Goal: Information Seeking & Learning: Learn about a topic

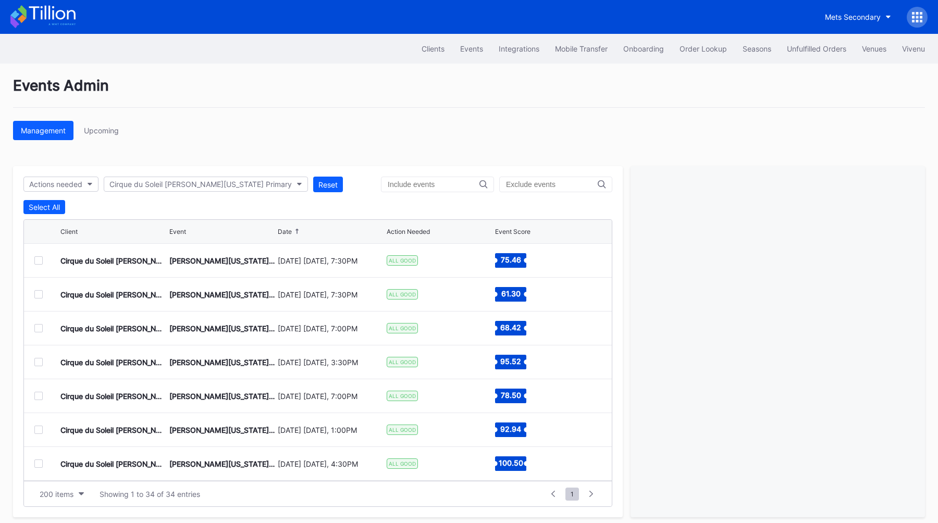
scroll to position [191, 0]
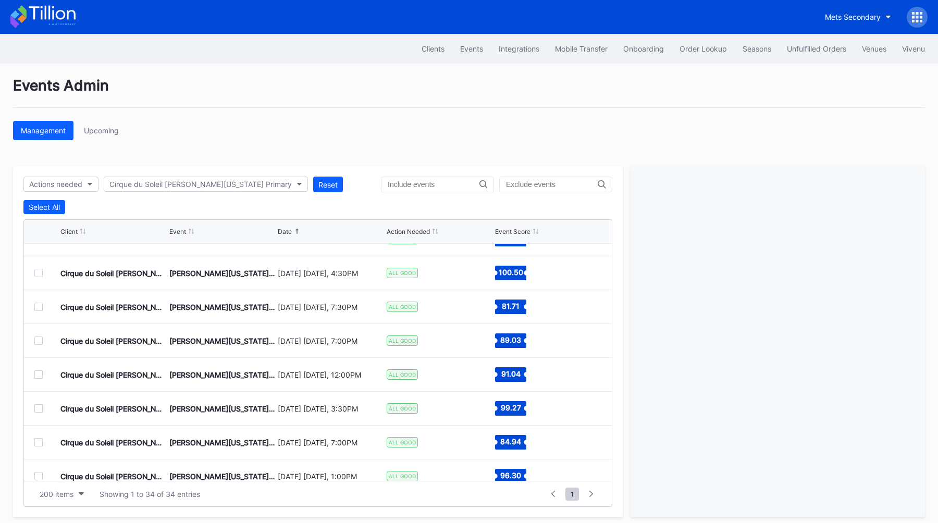
click at [912, 21] on icon at bounding box center [913, 21] width 3 height 3
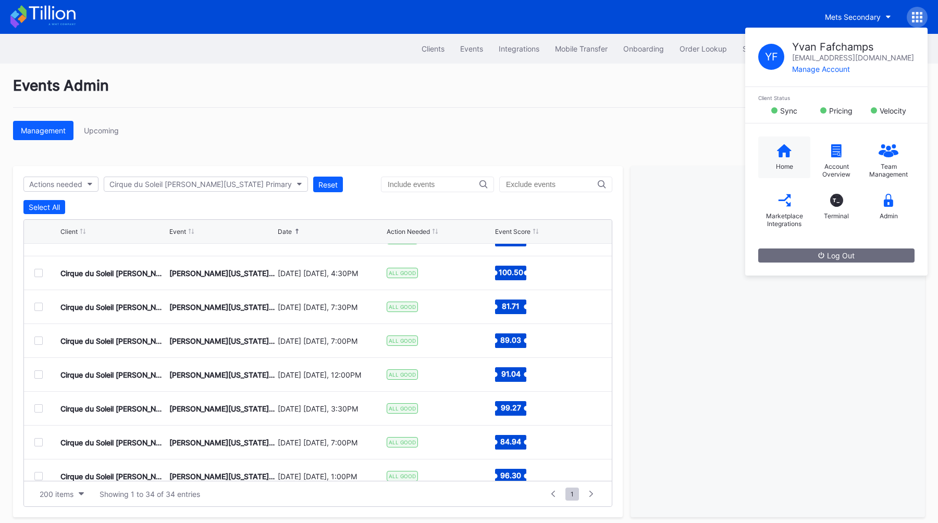
click at [792, 156] on div "Home" at bounding box center [784, 157] width 52 height 42
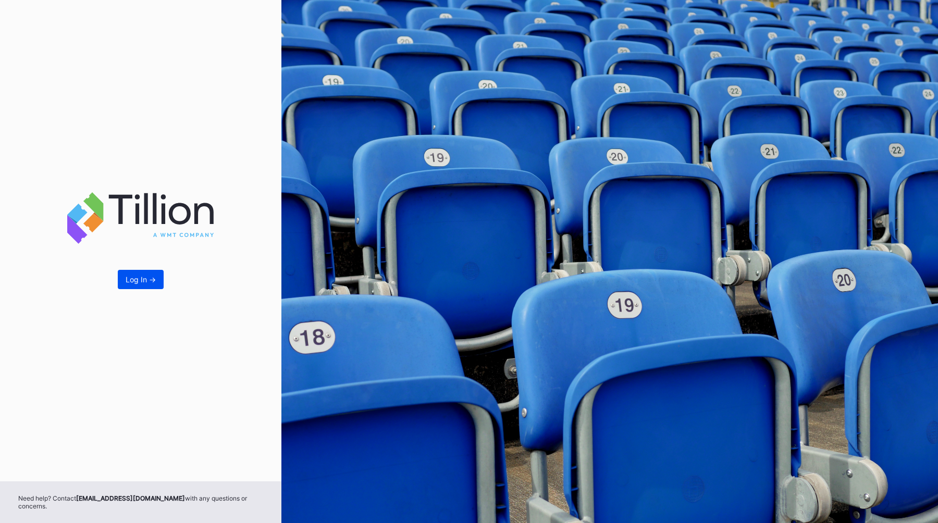
click at [143, 289] on button "Log In ->" at bounding box center [141, 279] width 46 height 19
click at [138, 283] on div "Log In ->" at bounding box center [141, 279] width 30 height 9
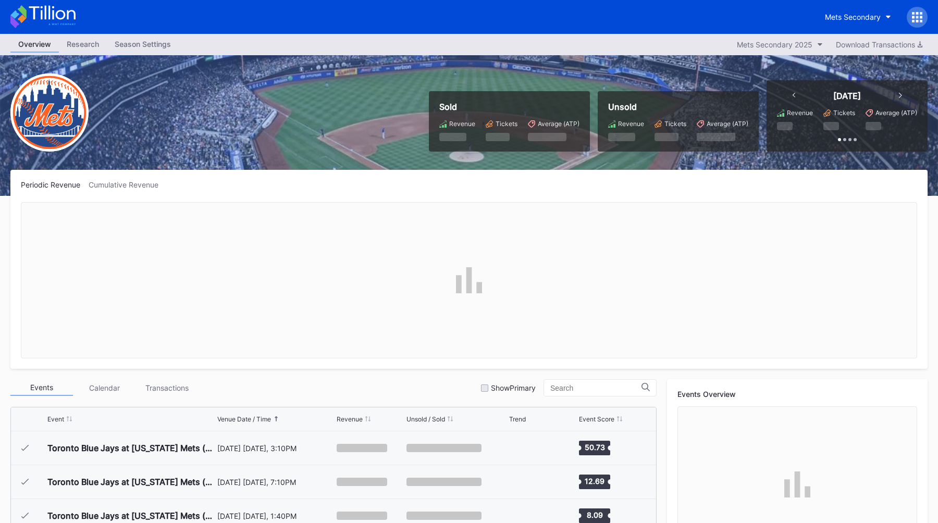
scroll to position [2404, 0]
click at [430, 180] on div "Periodic Revenue Cumulative Revenue" at bounding box center [469, 184] width 896 height 9
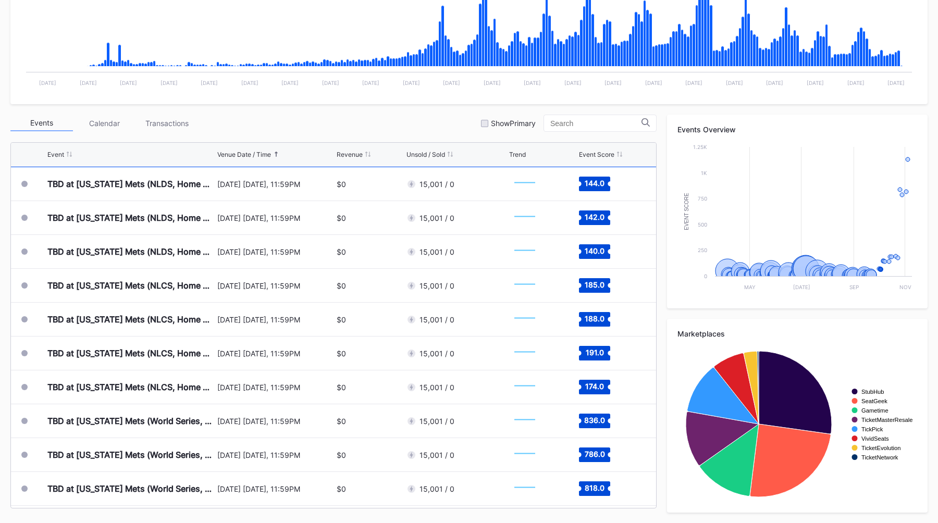
scroll to position [2841, 0]
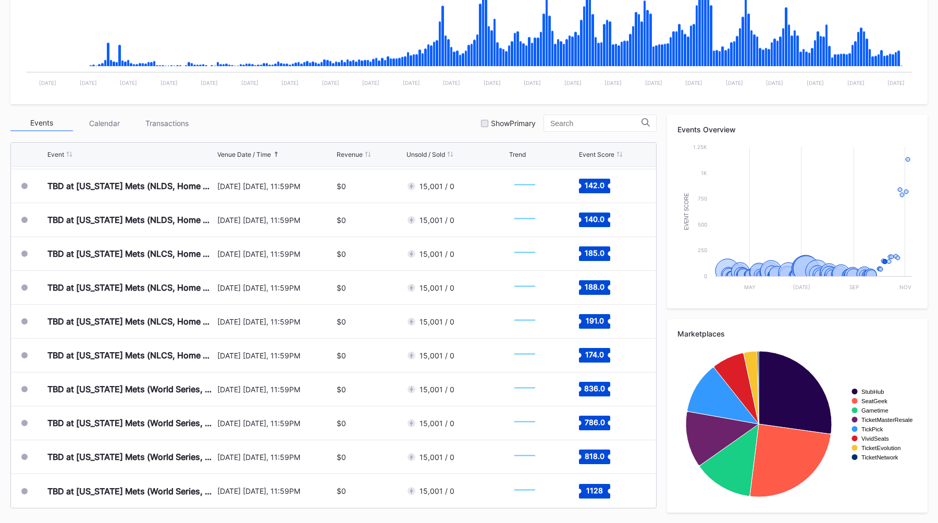
click at [402, 111] on div "Periodic Revenue Cumulative Revenue Created with Highcharts 11.2.0 Chart title …" at bounding box center [469, 214] width 938 height 618
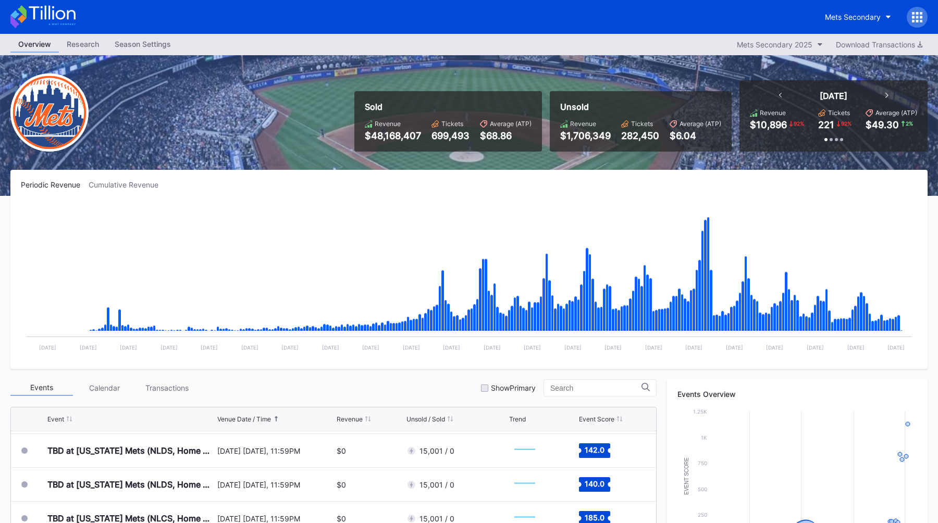
click at [424, 209] on rect "Chart title" at bounding box center [469, 280] width 896 height 156
click at [878, 21] on div "Mets Secondary" at bounding box center [853, 17] width 56 height 9
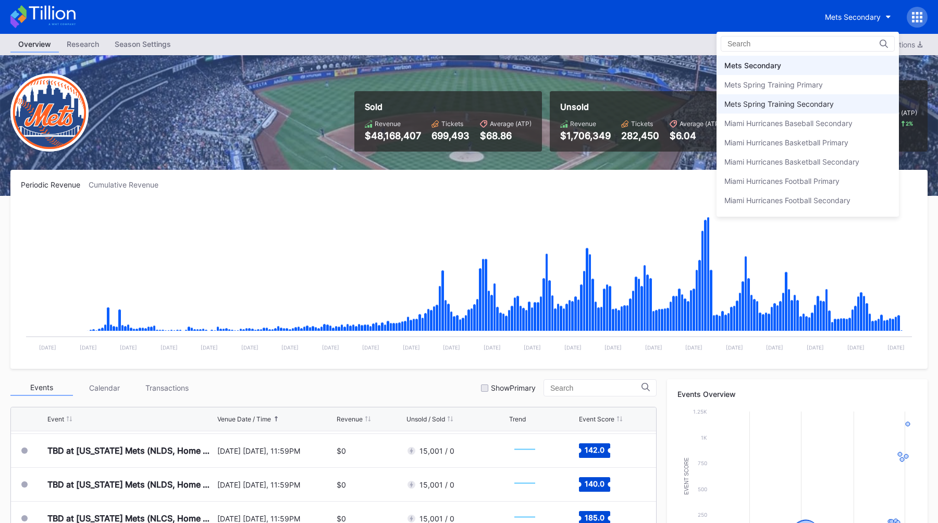
scroll to position [1595, 0]
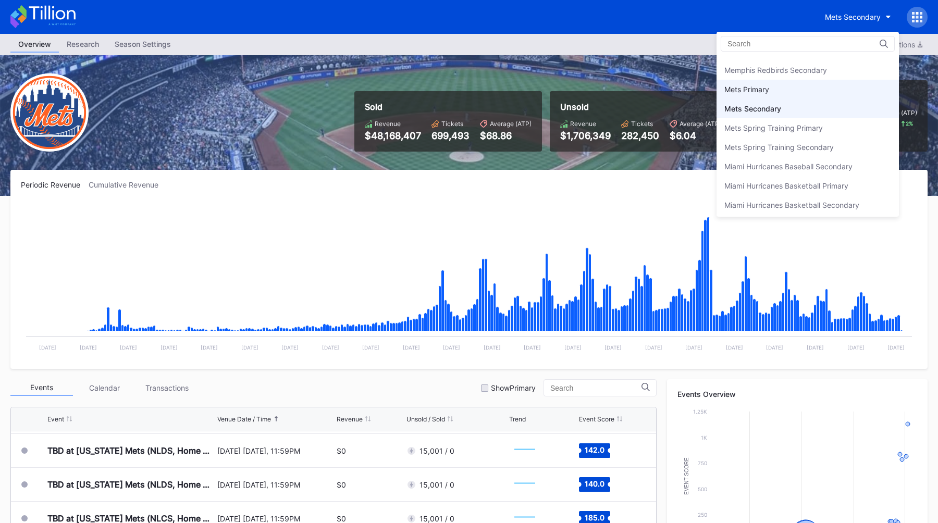
click at [790, 90] on div "Mets Primary" at bounding box center [807, 89] width 182 height 19
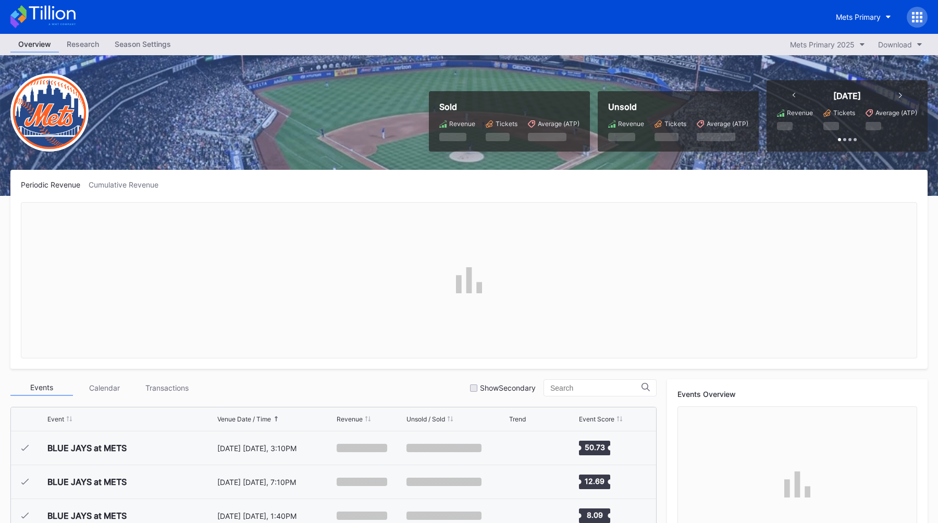
scroll to position [2404, 0]
click at [450, 180] on div "Periodic Revenue Cumulative Revenue" at bounding box center [469, 184] width 896 height 9
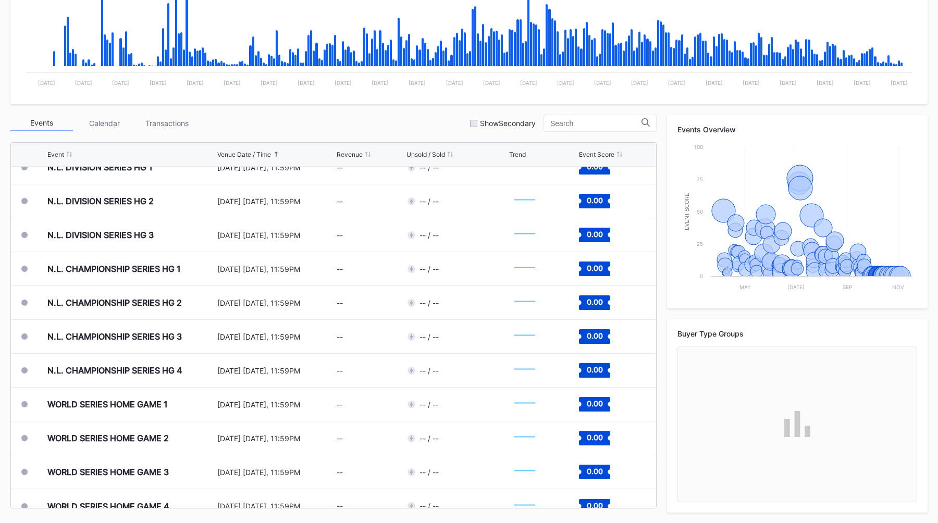
scroll to position [2841, 0]
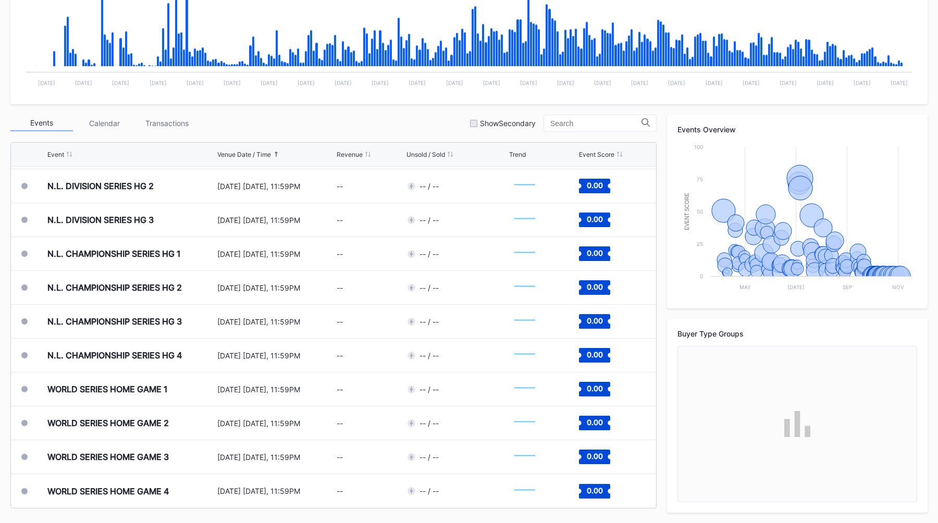
click at [449, 121] on div "Events Calendar Transactions Show Secondary" at bounding box center [333, 123] width 646 height 17
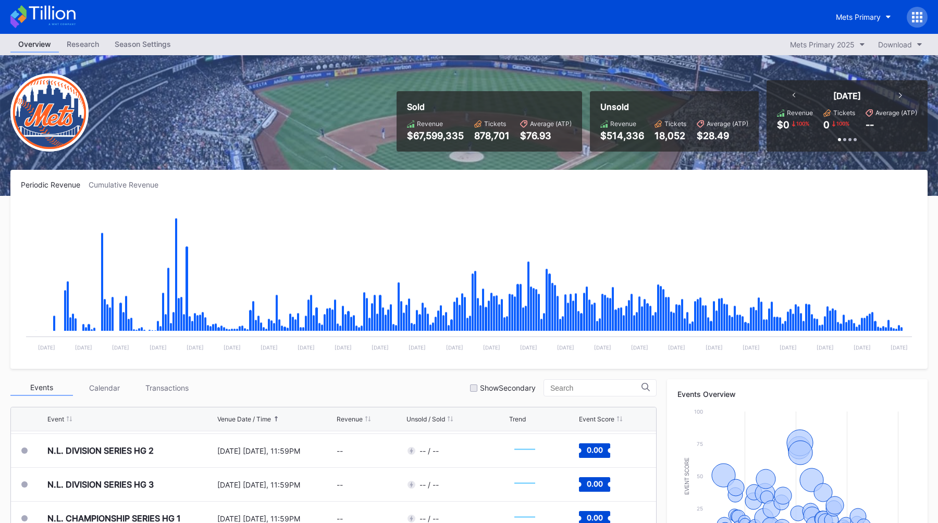
click at [445, 179] on div "Periodic Revenue Cumulative Revenue Created with Highcharts 11.2.0 Chart title …" at bounding box center [468, 269] width 917 height 199
click at [849, 11] on button "Mets Primary" at bounding box center [863, 16] width 71 height 19
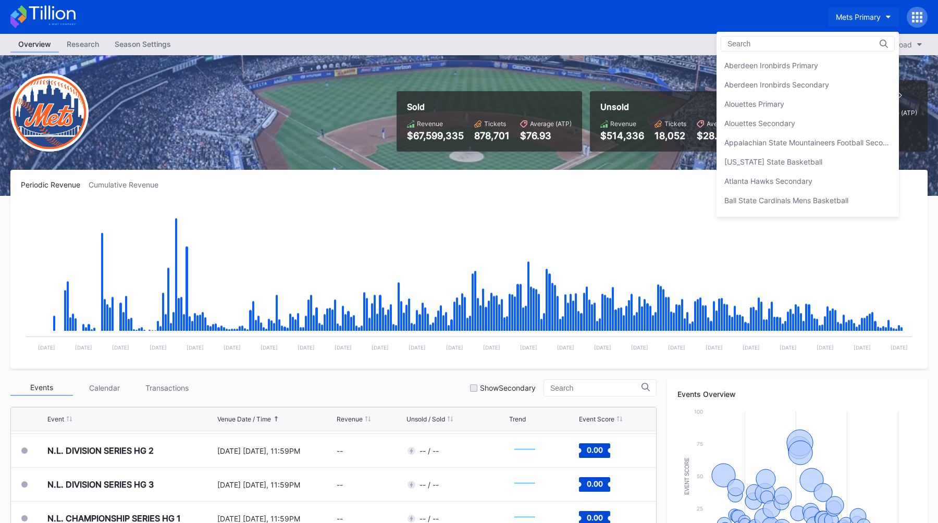
scroll to position [1619, 0]
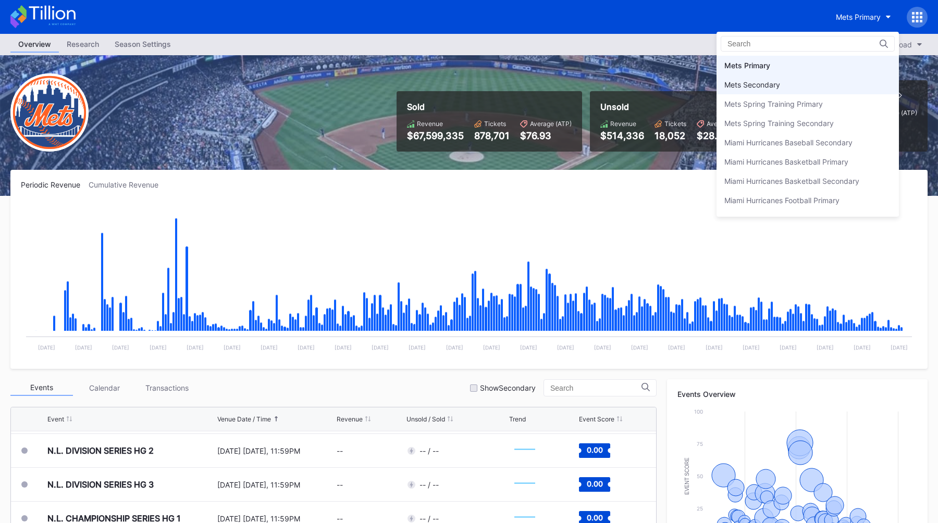
click at [780, 82] on div "Mets Secondary" at bounding box center [807, 84] width 182 height 19
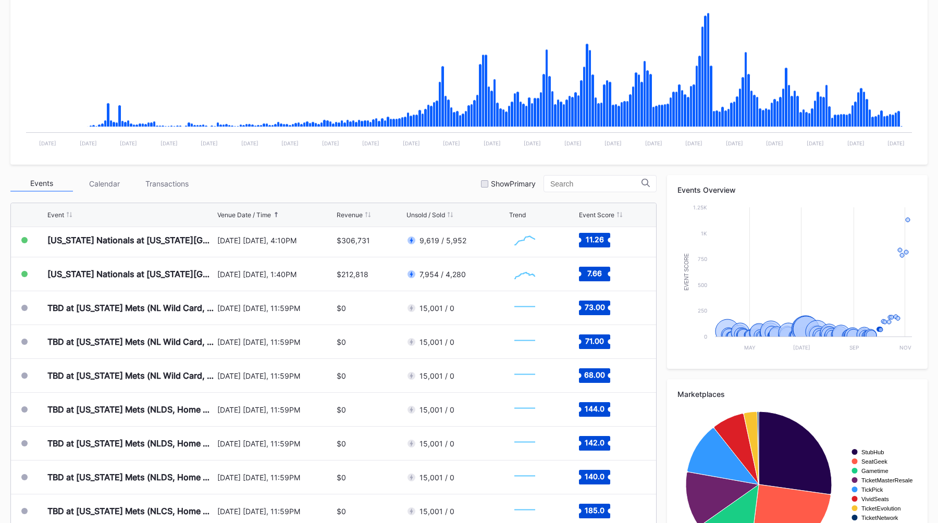
scroll to position [2630, 0]
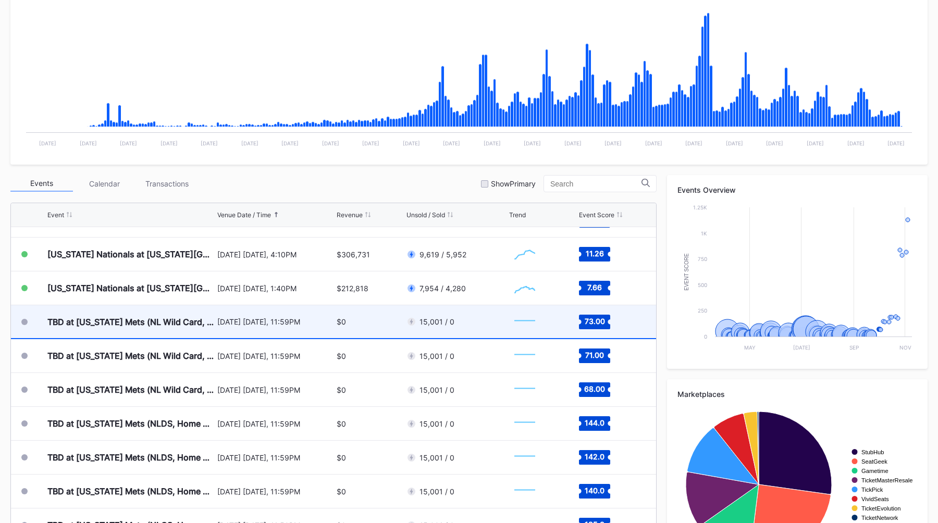
click at [311, 317] on div "September 30 Tuesday, 11:59PM" at bounding box center [275, 321] width 117 height 9
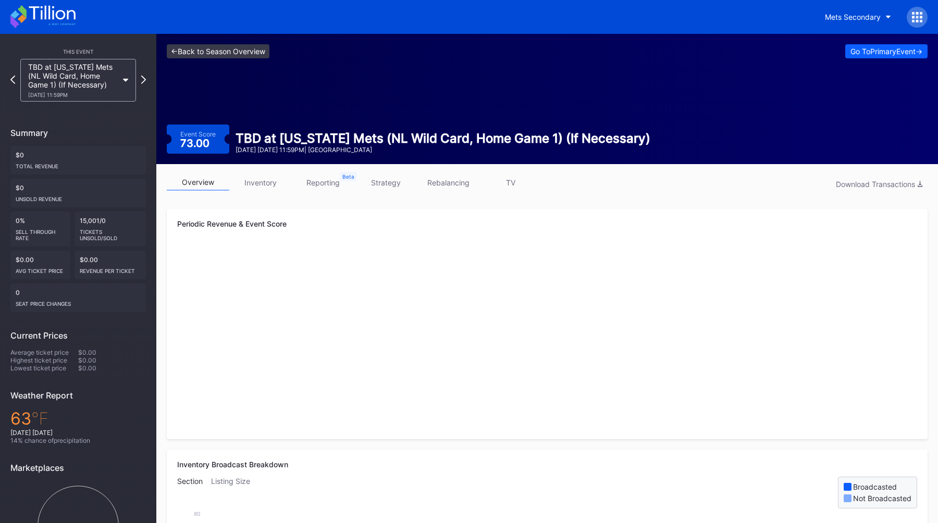
click at [232, 50] on link "<- Back to Season Overview" at bounding box center [218, 51] width 103 height 14
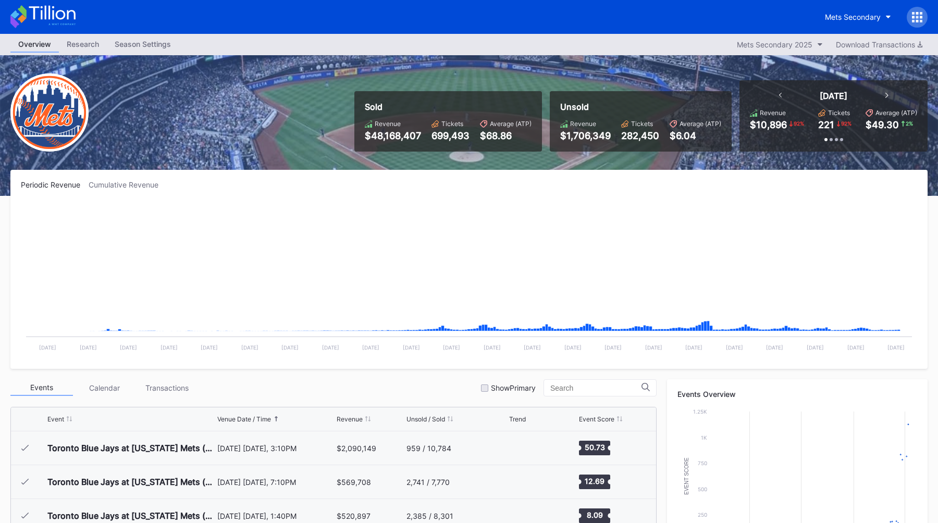
scroll to position [2404, 0]
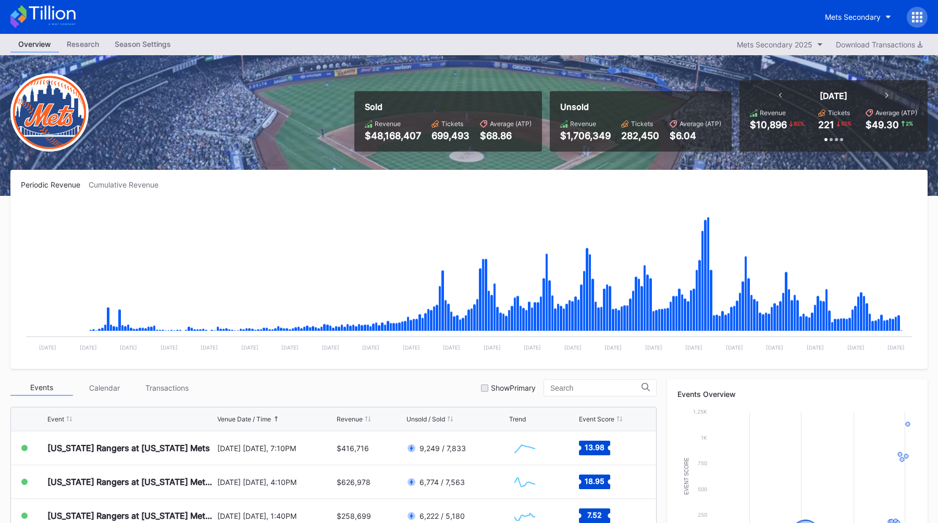
click at [286, 124] on div "Sold Revenue $48,168,407 Tickets 699,493 Average (ATP) $68.86 Unsold Revenue $1…" at bounding box center [469, 125] width 938 height 141
click at [441, 165] on div "Sold Revenue $48,168,407 Tickets 699,493 Average (ATP) $68.86 Unsold Revenue $1…" at bounding box center [469, 125] width 938 height 141
click at [408, 69] on div "Sold Revenue $48,168,407 Tickets 699,493 Average (ATP) $68.86 Unsold Revenue $1…" at bounding box center [469, 125] width 938 height 141
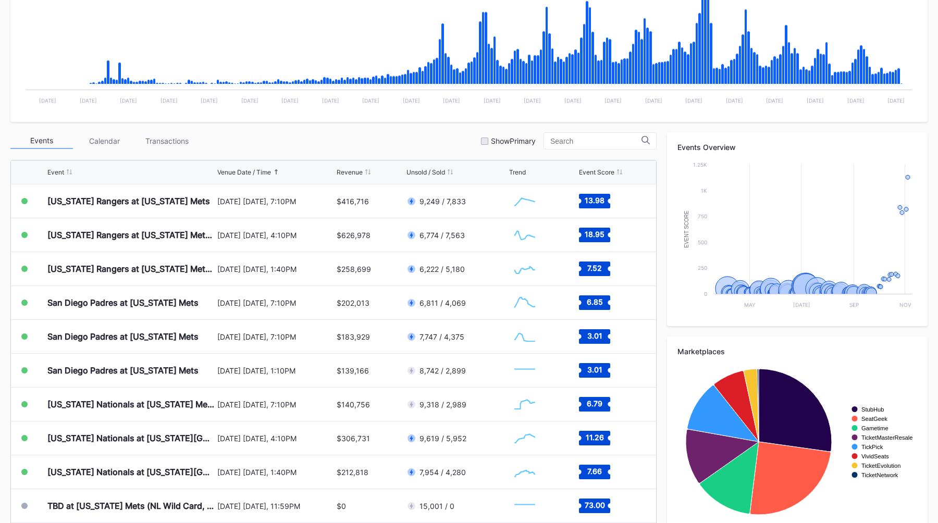
scroll to position [250, 0]
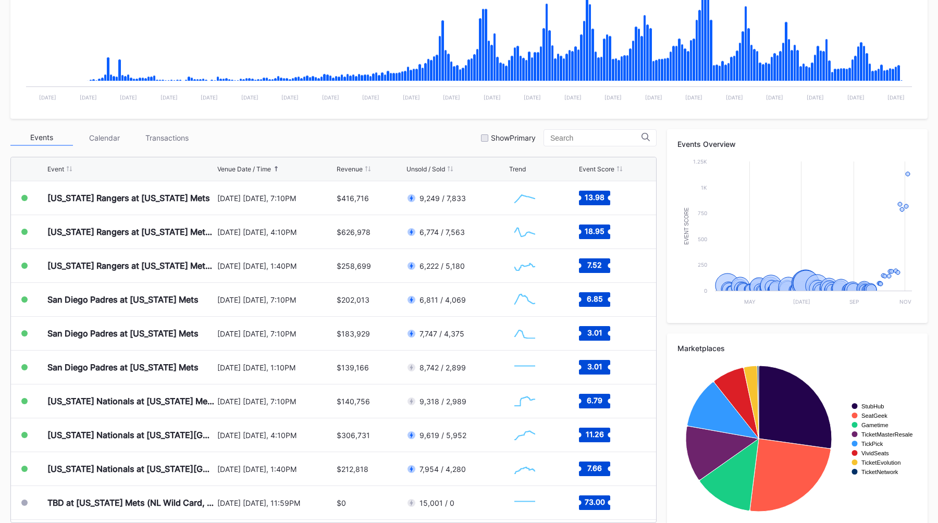
click at [442, 137] on div "Events Calendar Transactions Show Primary" at bounding box center [333, 137] width 646 height 17
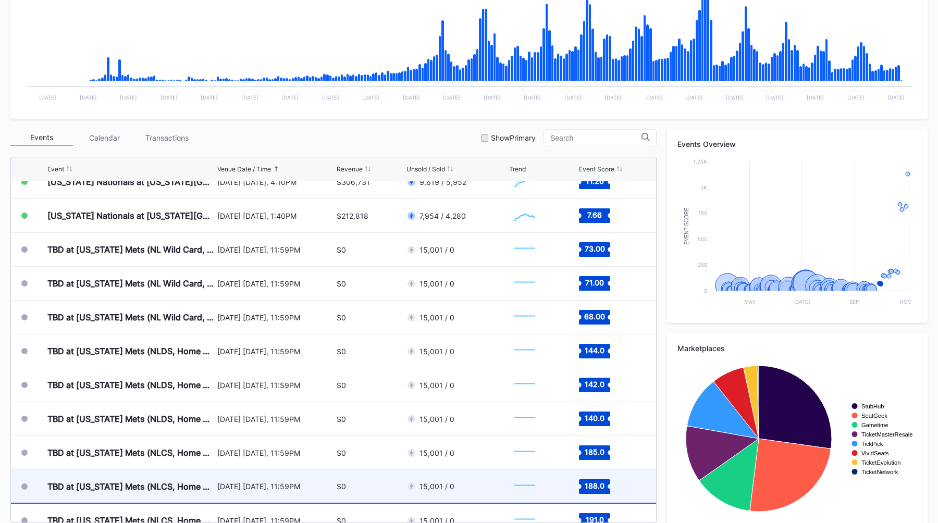
scroll to position [2651, 0]
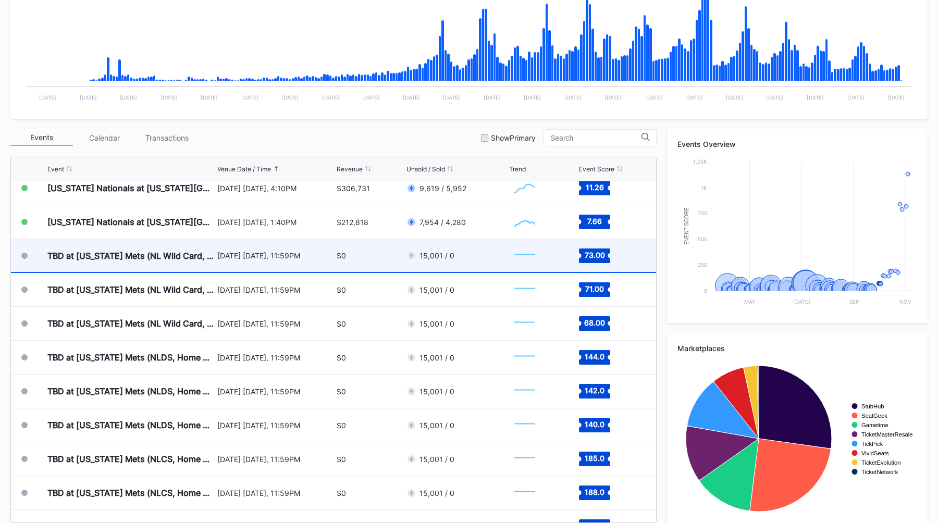
click at [285, 265] on div "September 30 Tuesday, 11:59PM" at bounding box center [275, 255] width 117 height 33
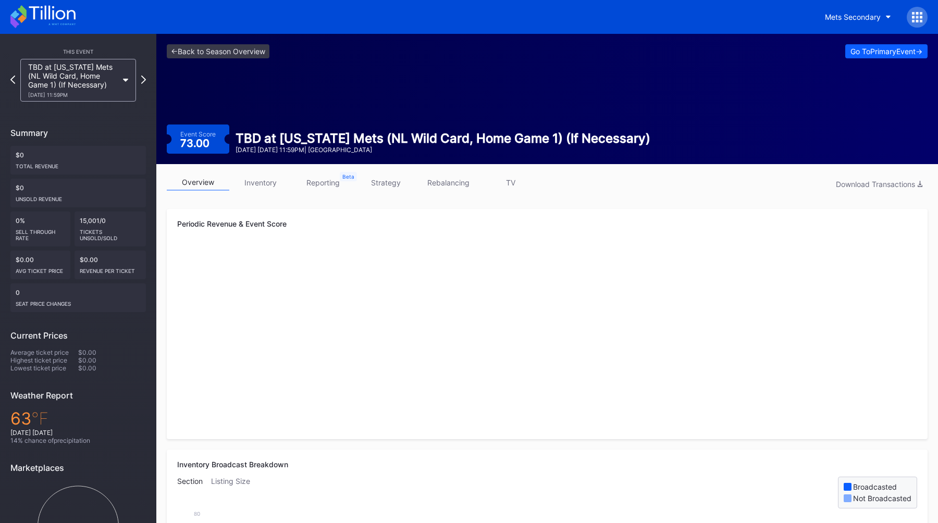
click at [261, 187] on link "inventory" at bounding box center [260, 182] width 63 height 16
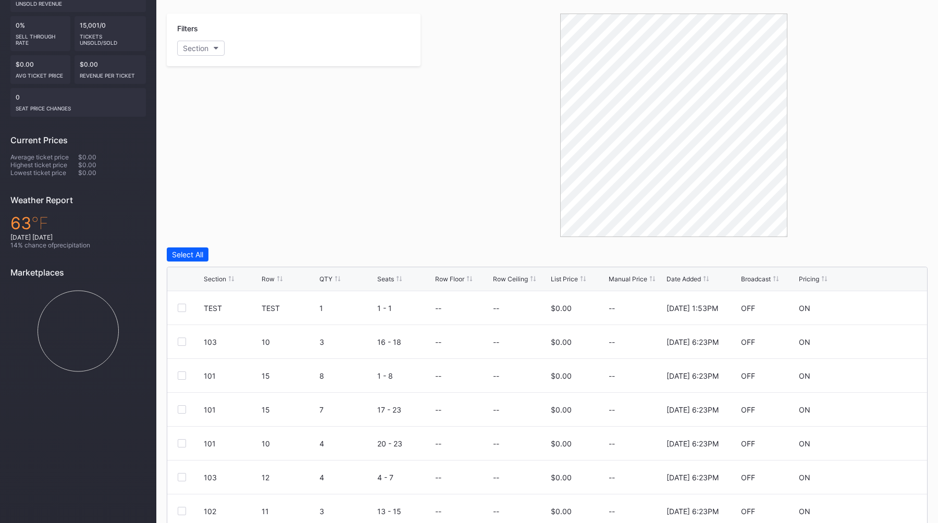
scroll to position [236, 0]
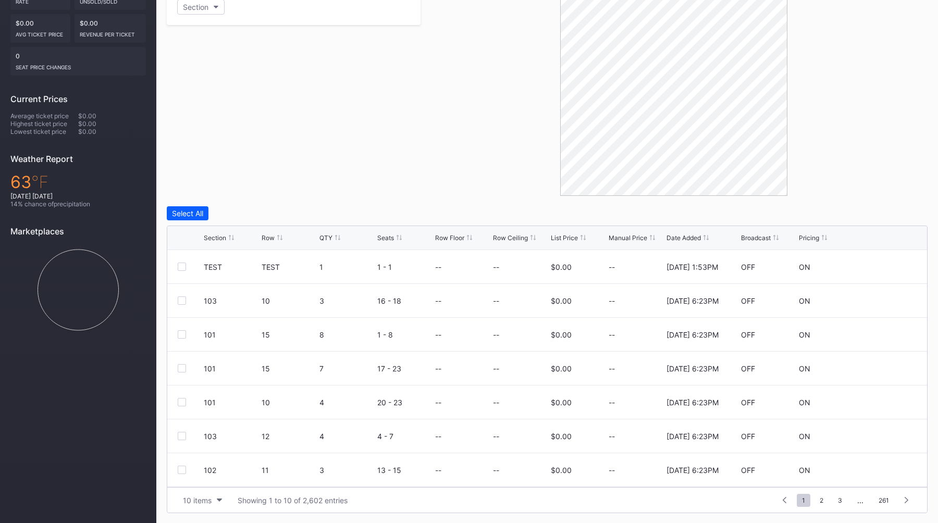
click at [425, 174] on div at bounding box center [673, 83] width 507 height 223
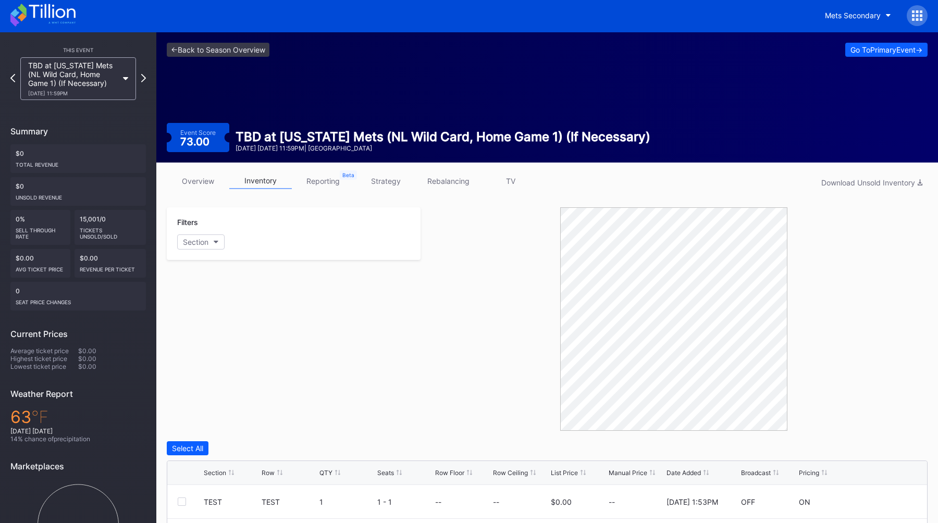
scroll to position [0, 0]
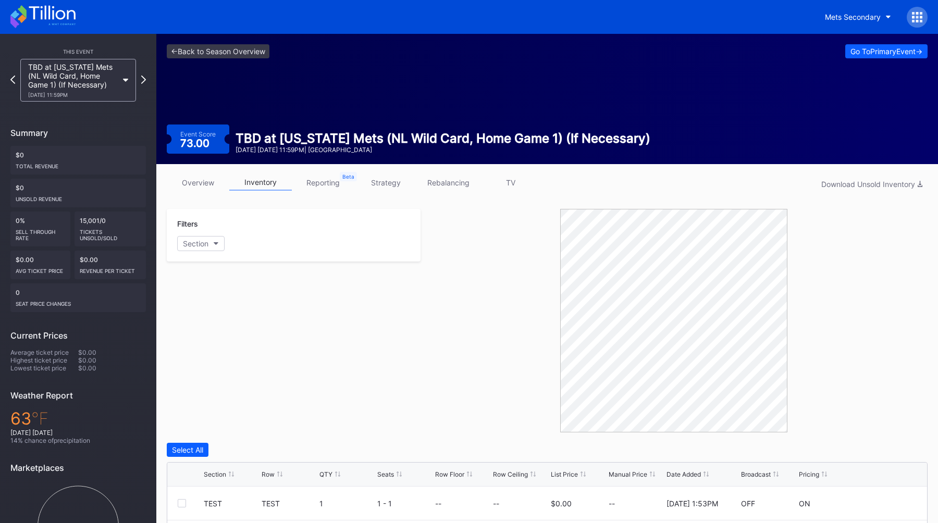
click at [501, 130] on div "Event Score 73.00 TBD at New York Mets (NL Wild Card, Home Game 1) (If Necessar…" at bounding box center [547, 138] width 760 height 29
click at [487, 143] on div "TBD at New York Mets (NL Wild Card, Home Game 1) (If Necessary)" at bounding box center [442, 138] width 415 height 15
click at [214, 54] on link "<- Back to Season Overview" at bounding box center [218, 51] width 103 height 14
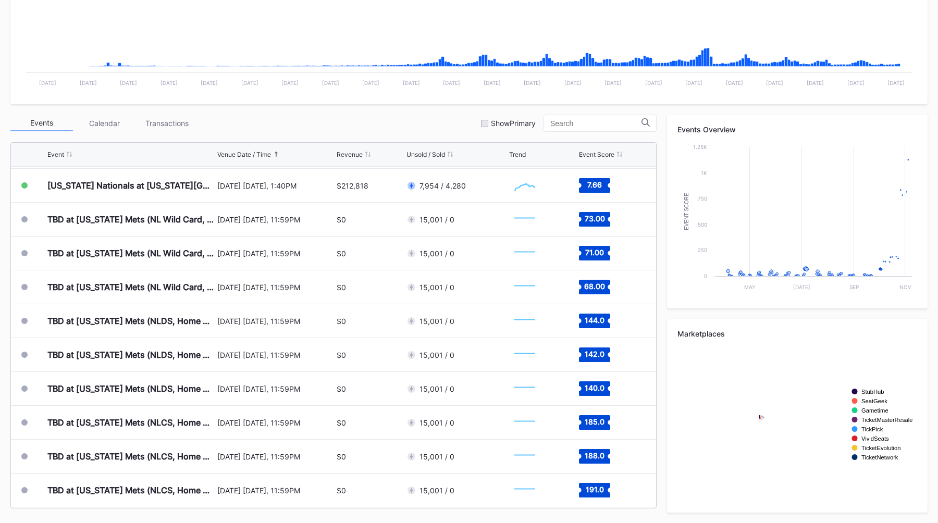
scroll to position [2672, 0]
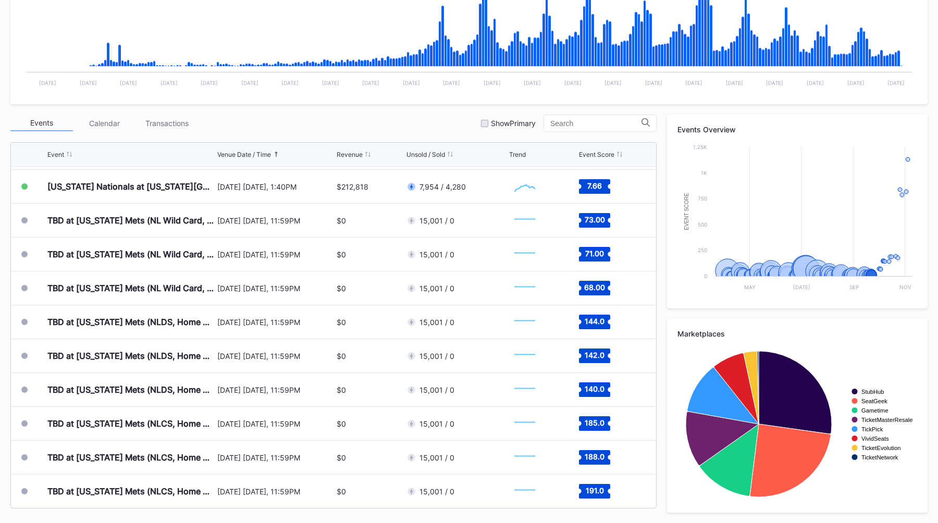
click at [302, 128] on div "Events Calendar Transactions Show Primary" at bounding box center [333, 123] width 646 height 17
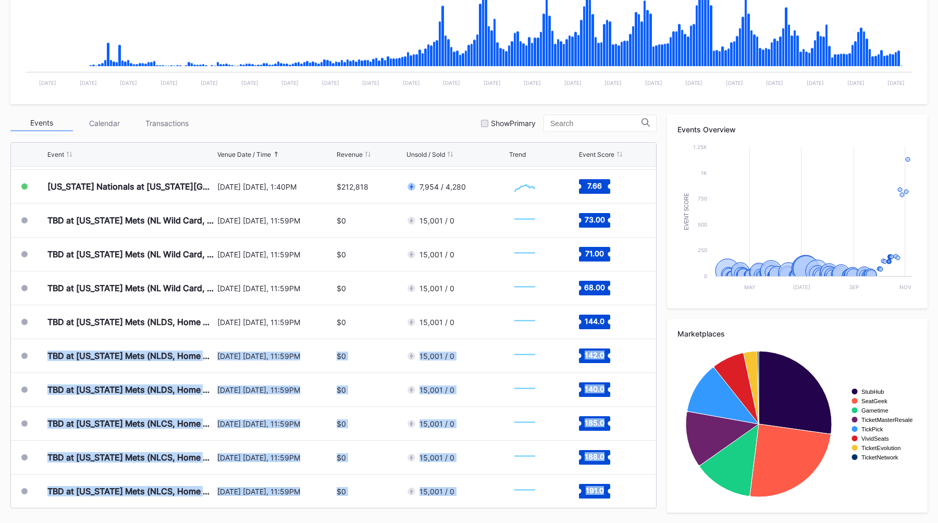
scroll to position [2841, 0]
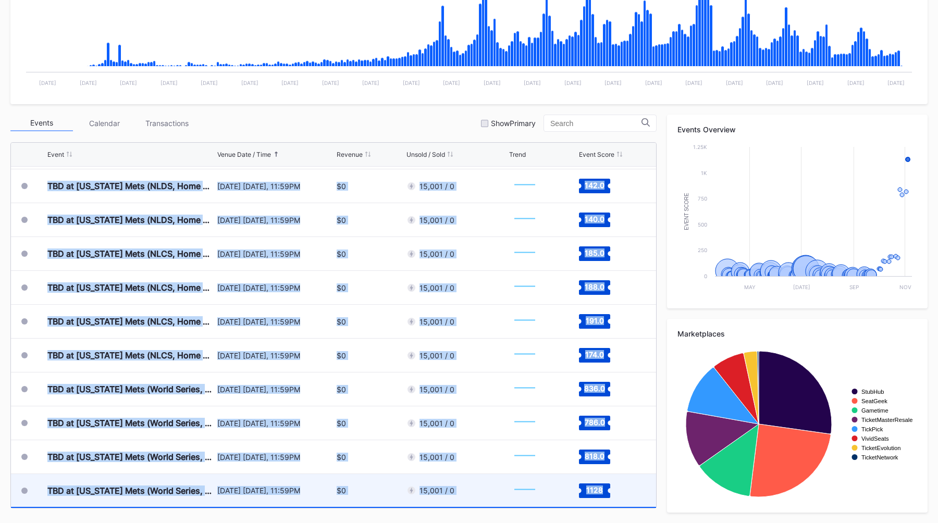
drag, startPoint x: 42, startPoint y: 357, endPoint x: 614, endPoint y: 490, distance: 586.7
click at [614, 490] on div "Toronto Blue Jays at New York Mets (Mets Opening Day) April 4 Friday, 3:10PM $2…" at bounding box center [333, 337] width 645 height 341
copy div "TBD at New York Mets (NLDS, Home Game 2) (If Necessary) (Date TBD) October 7 Tu…"
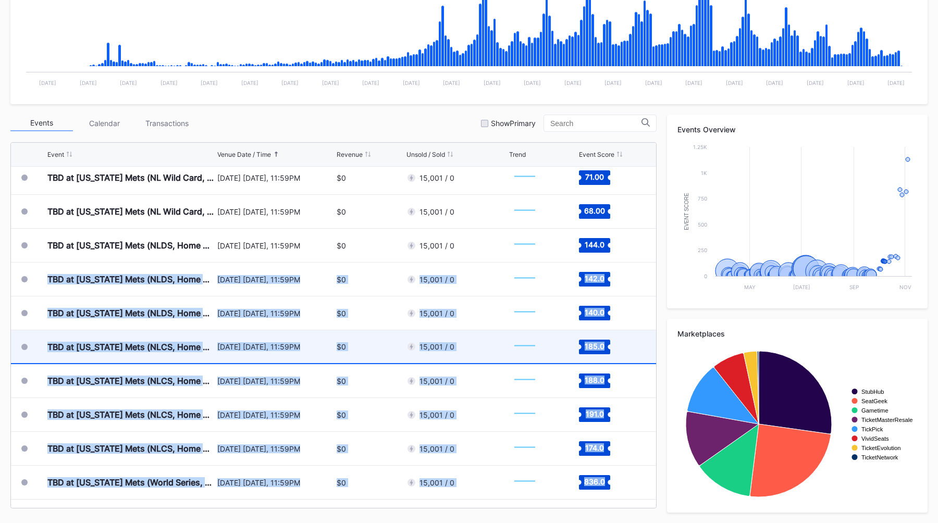
scroll to position [2734, 0]
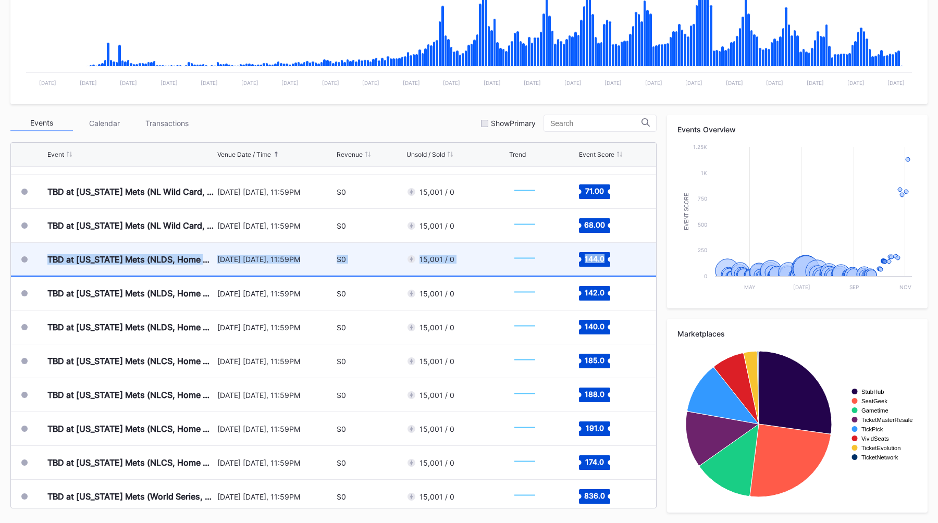
drag, startPoint x: 43, startPoint y: 256, endPoint x: 616, endPoint y: 259, distance: 573.0
click at [616, 259] on div "TBD at [US_STATE] Mets (NLDS, Home Game 1) (If Necessary) (Date TBD) [DATE] [DA…" at bounding box center [333, 260] width 645 height 34
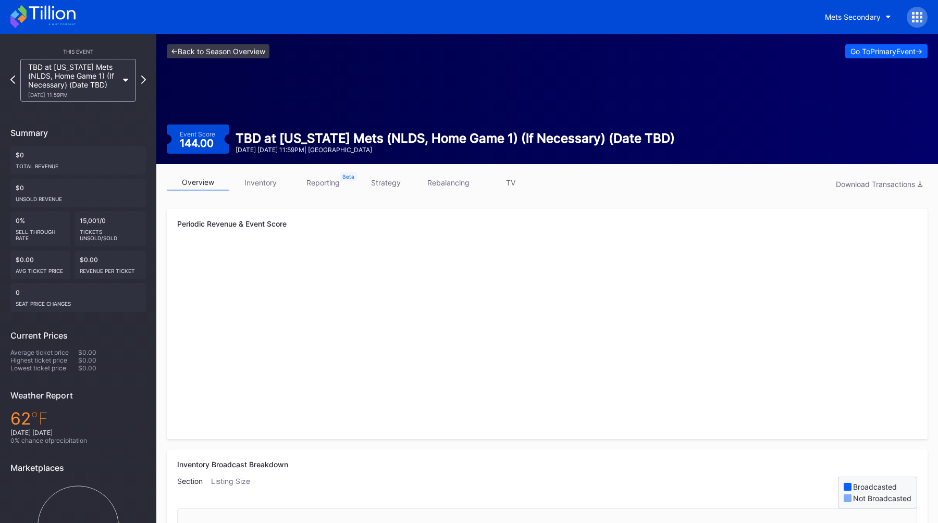
click at [204, 49] on link "<- Back to Season Overview" at bounding box center [218, 51] width 103 height 14
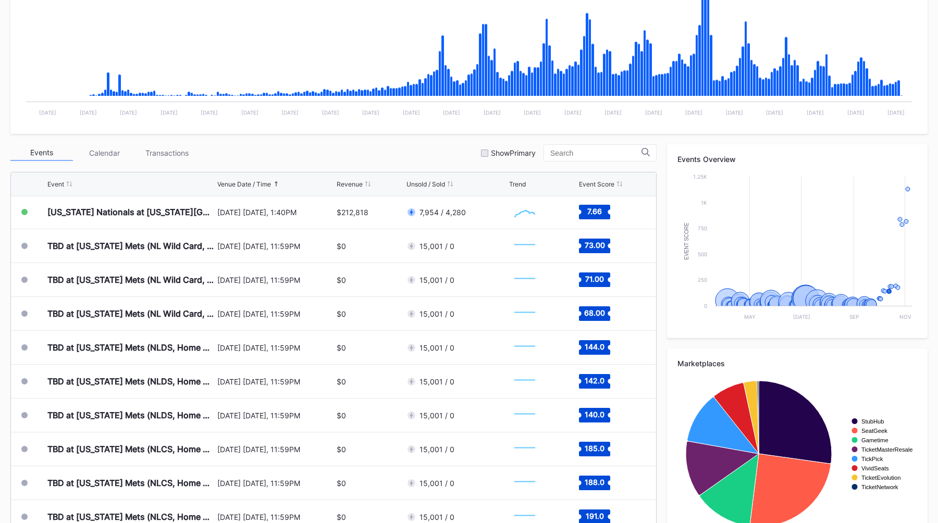
scroll to position [2692, 0]
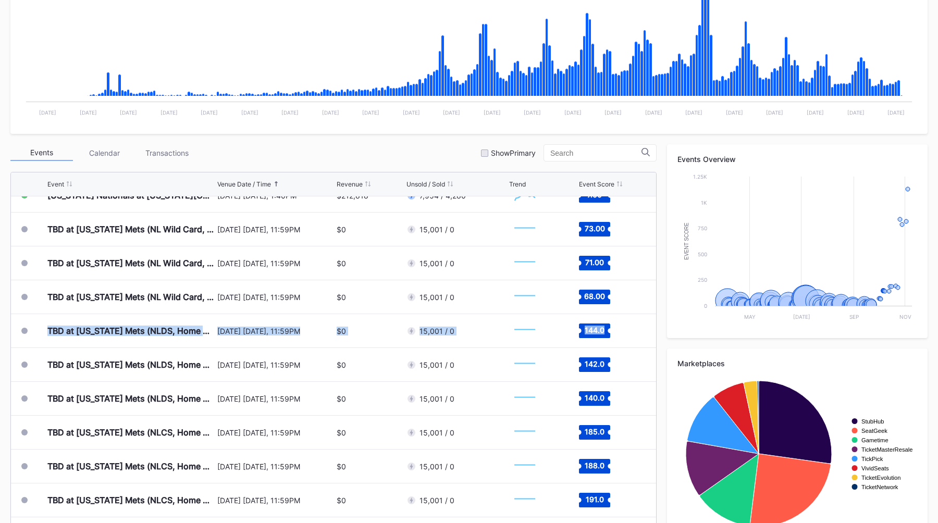
drag, startPoint x: 42, startPoint y: 331, endPoint x: 663, endPoint y: 330, distance: 620.9
click at [660, 330] on div "Events Calendar Transactions Show Primary Event Venue Date / Time Revenue Unsol…" at bounding box center [468, 343] width 917 height 398
copy div "TBD at New York Mets (NLDS, Home Game 1) (If Necessary) (Date TBD) October 5 Su…"
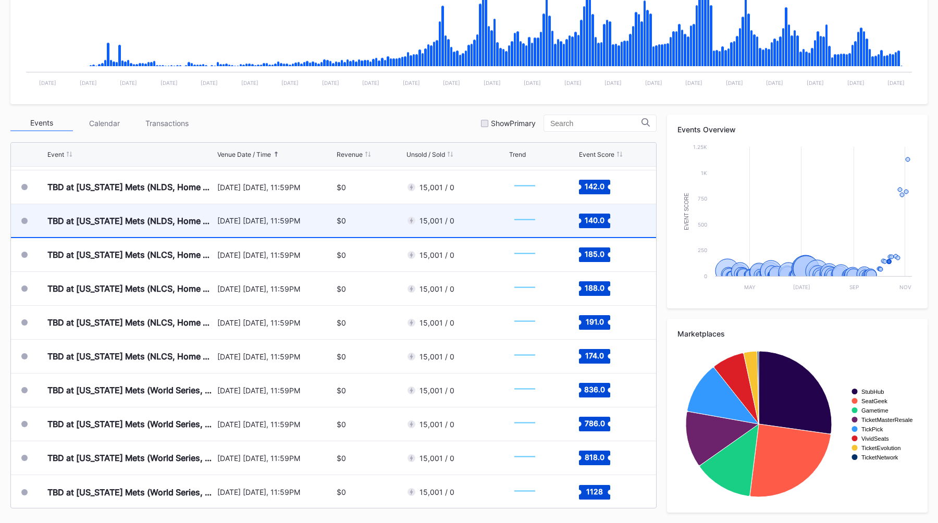
scroll to position [2841, 0]
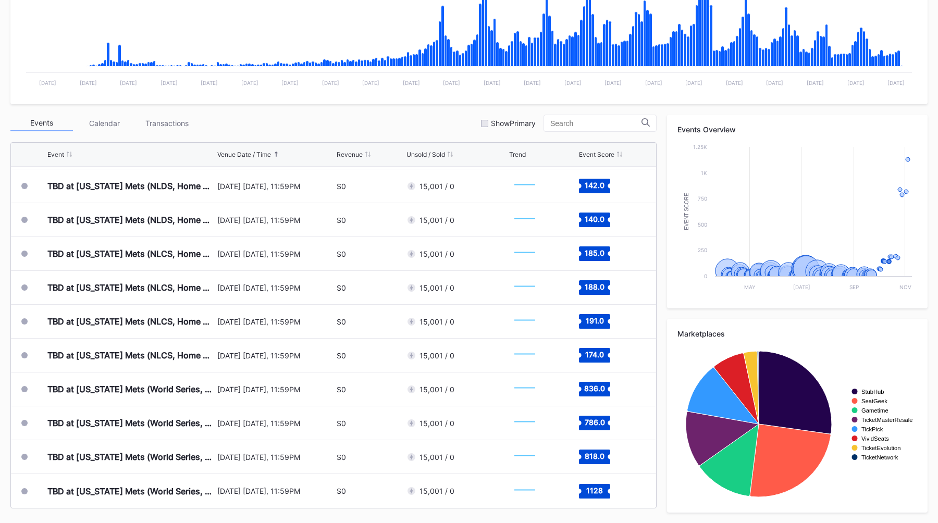
click at [419, 126] on div "Events Calendar Transactions Show Primary" at bounding box center [333, 123] width 646 height 17
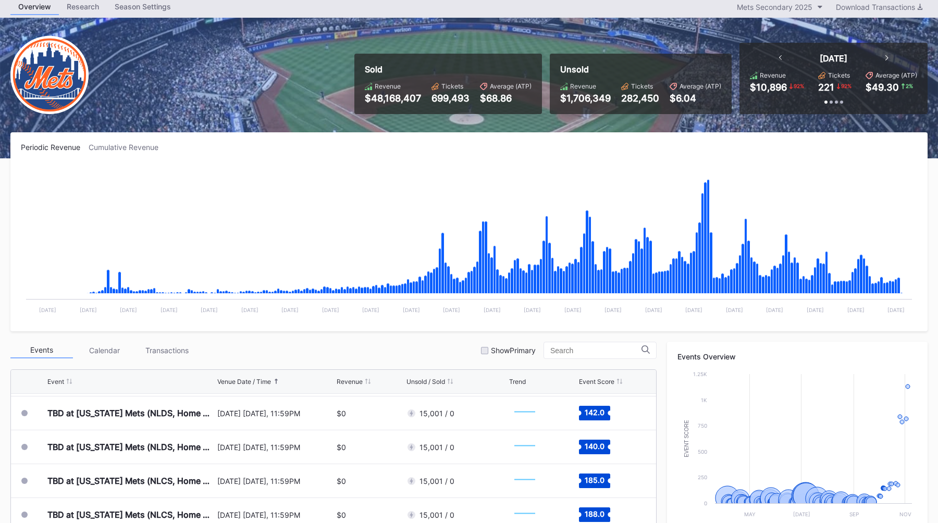
scroll to position [0, 0]
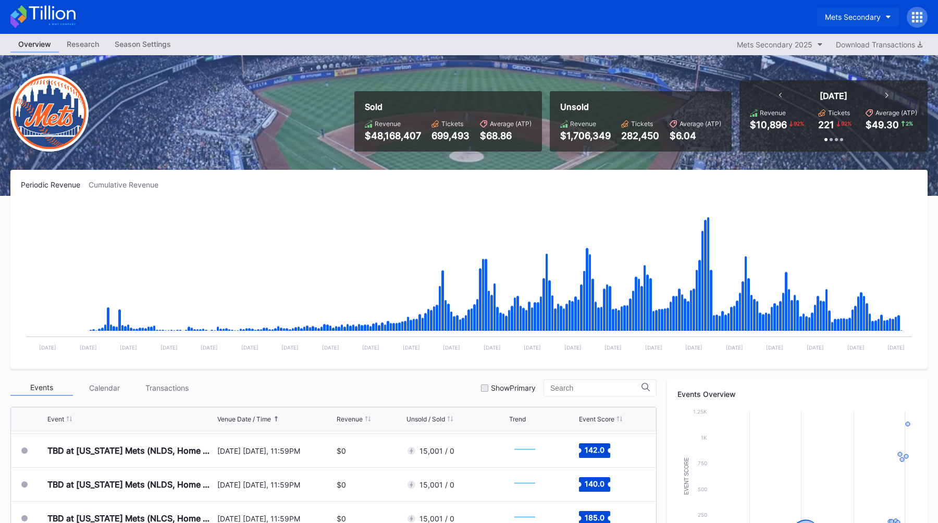
click at [860, 17] on div "Mets Secondary" at bounding box center [853, 17] width 56 height 9
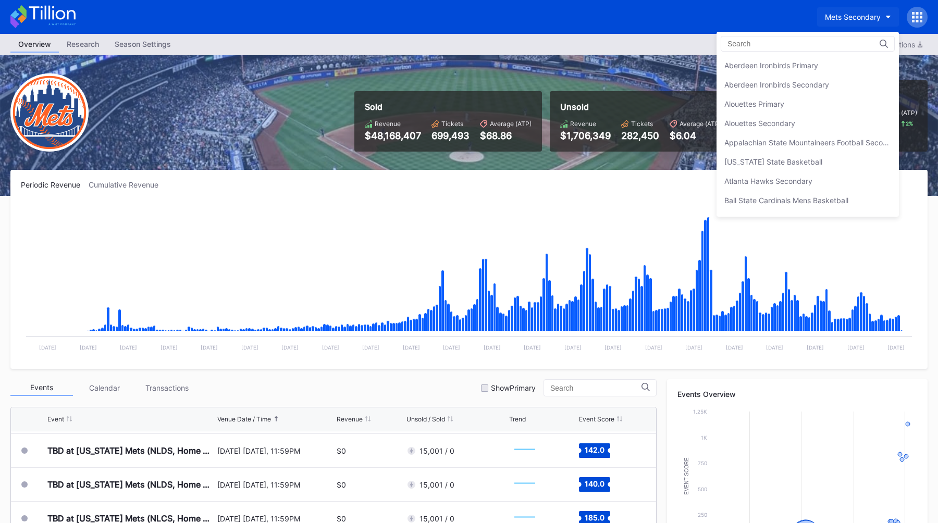
scroll to position [1638, 0]
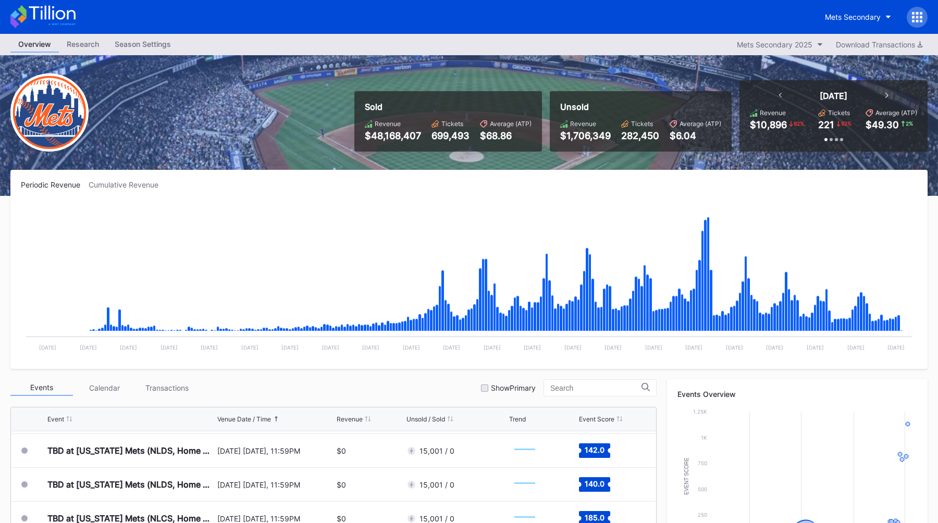
click at [799, 32] on div "Mets Secondary" at bounding box center [469, 17] width 938 height 34
click at [796, 43] on div "Mets Secondary 2025" at bounding box center [775, 44] width 76 height 9
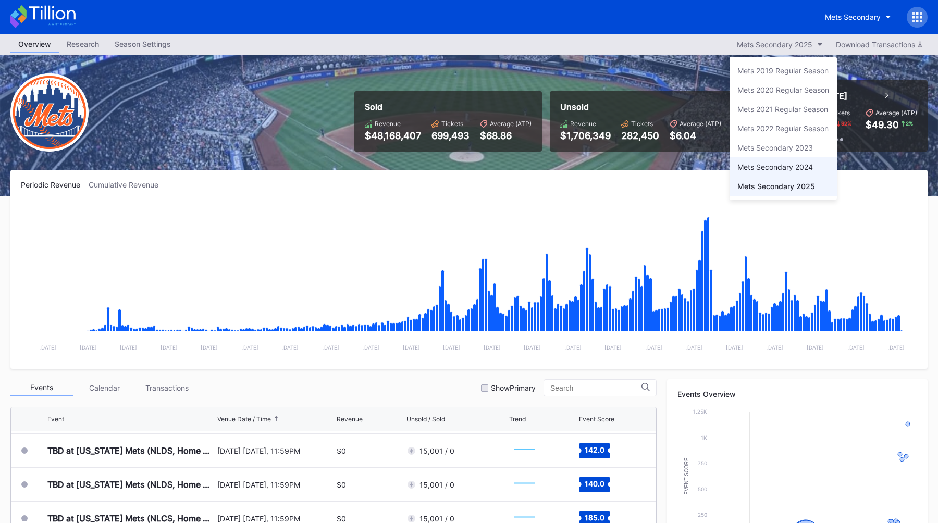
click at [772, 159] on div "Mets Secondary 2024" at bounding box center [782, 166] width 107 height 19
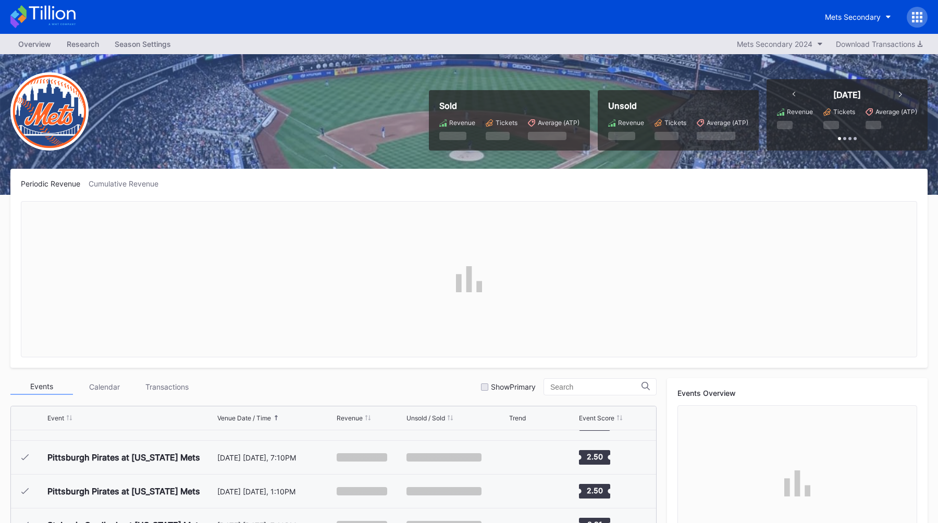
click at [498, 165] on div "Sold Revenue Tickets Average (ATP) Unsold Revenue Tickets Average (ATP) Today R…" at bounding box center [469, 124] width 938 height 141
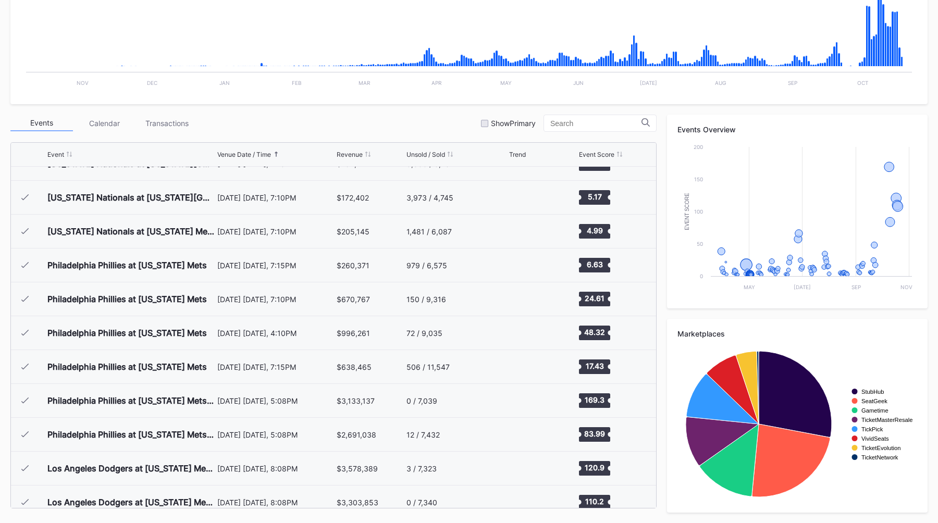
scroll to position [2537, 0]
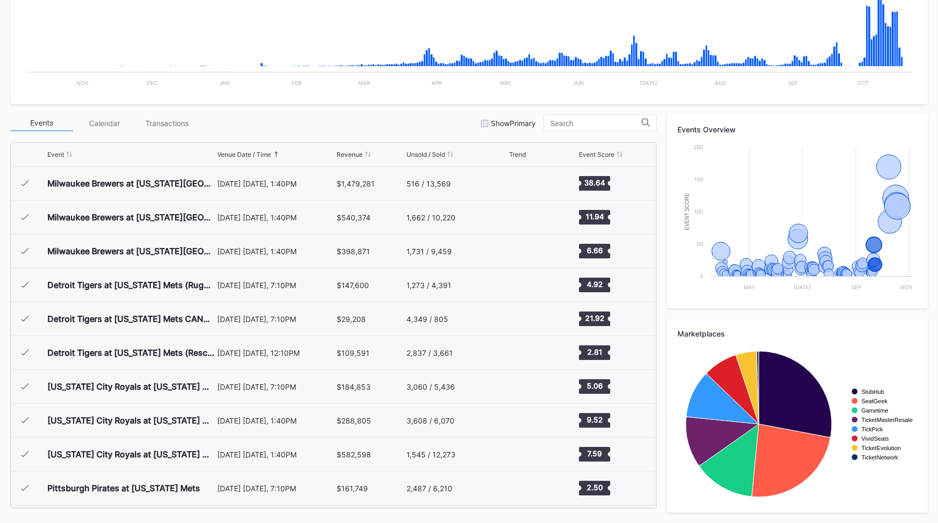
scroll to position [2537, 0]
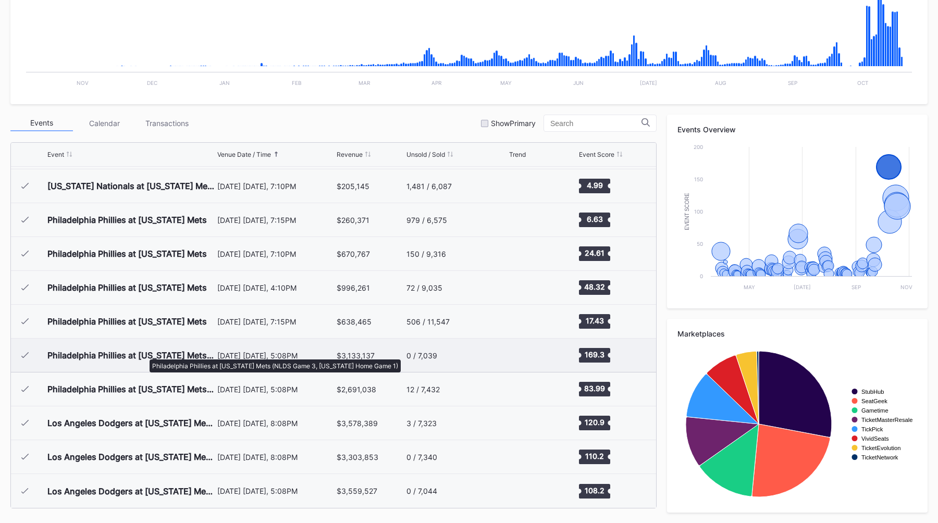
click at [144, 354] on div "Philadelphia Phillies at [US_STATE] Mets (NLDS Game 3, [US_STATE] Home Game 1)" at bounding box center [130, 355] width 167 height 10
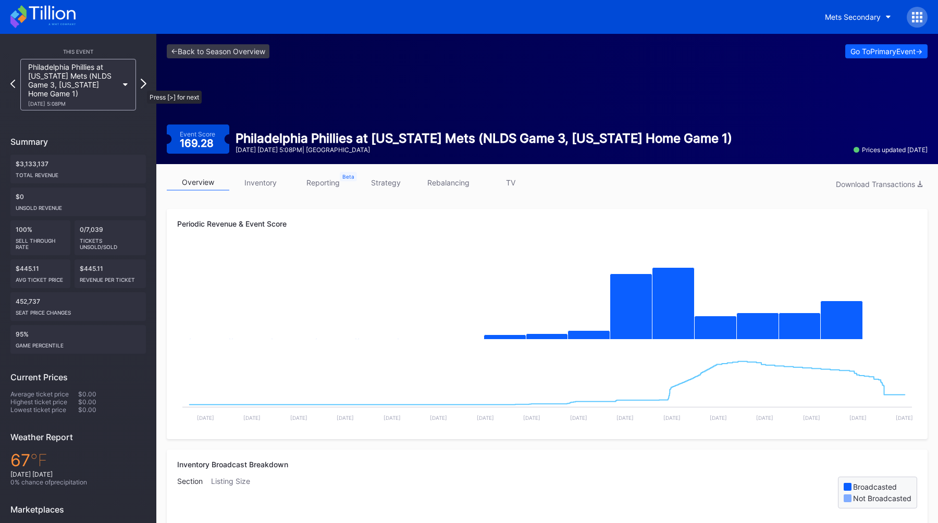
click at [142, 85] on icon at bounding box center [144, 84] width 6 height 10
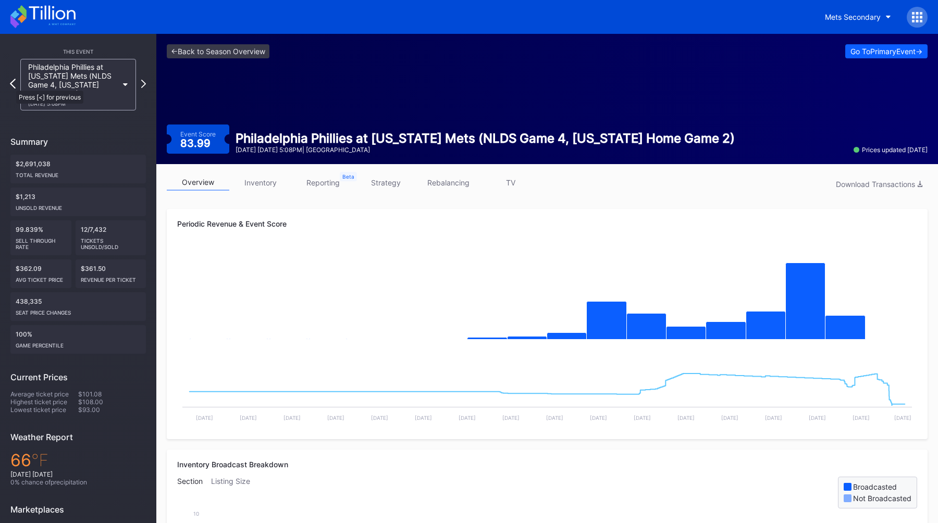
click at [11, 85] on icon at bounding box center [13, 84] width 6 height 10
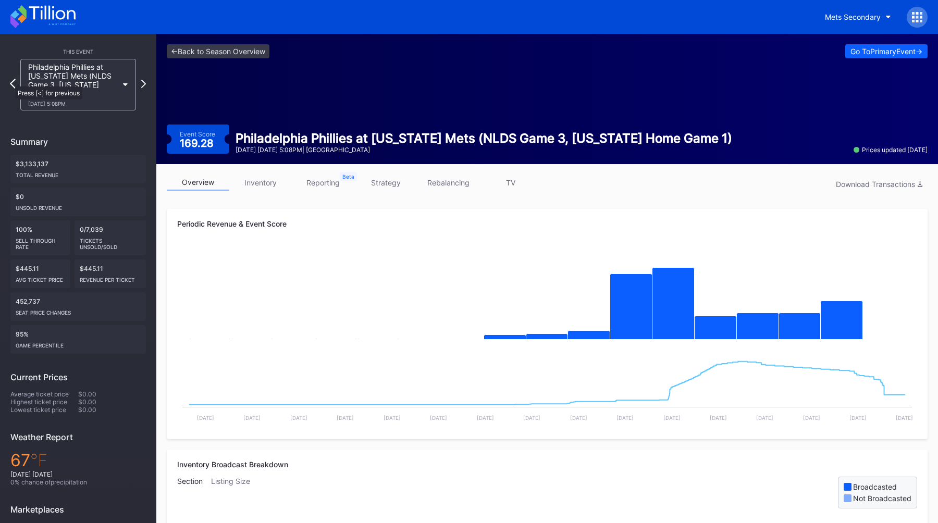
click at [10, 83] on icon at bounding box center [13, 84] width 6 height 10
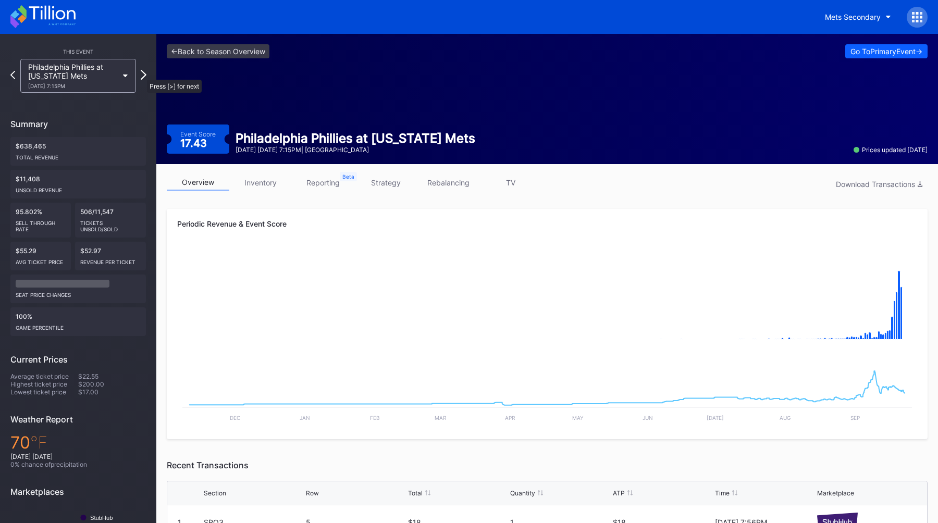
click at [142, 74] on icon at bounding box center [144, 75] width 6 height 10
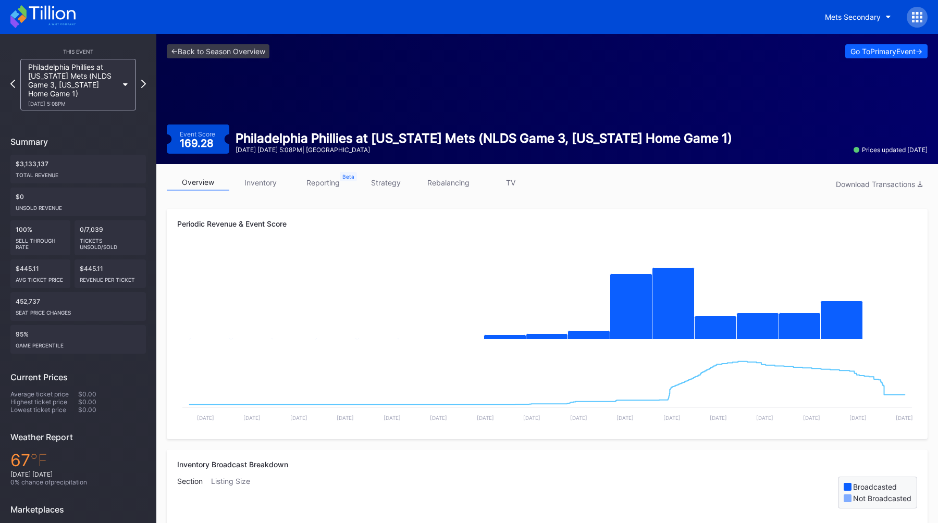
click at [146, 83] on div "This Event Philadelphia Phillies at [US_STATE] Mets (NLDS Game 3, [US_STATE] Ho…" at bounding box center [78, 329] width 156 height 590
click at [144, 83] on icon at bounding box center [144, 84] width 6 height 10
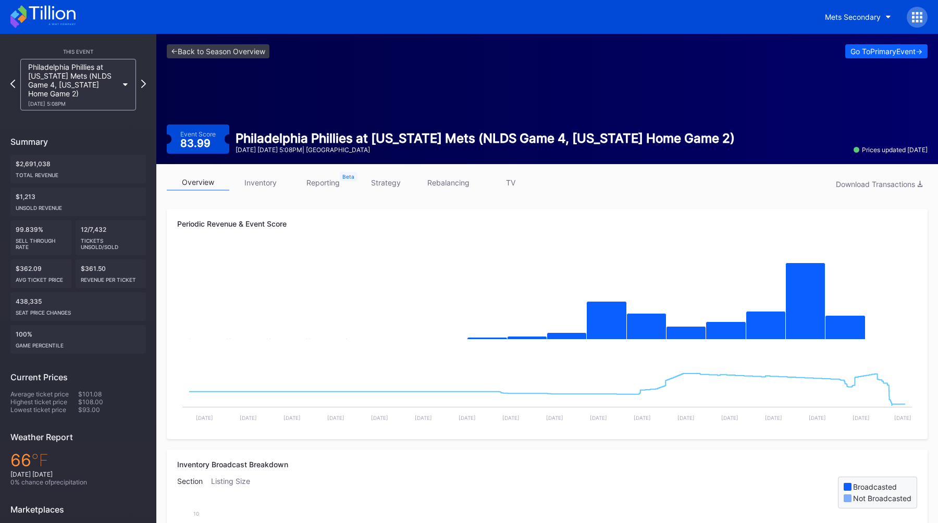
click at [144, 83] on icon at bounding box center [143, 84] width 5 height 8
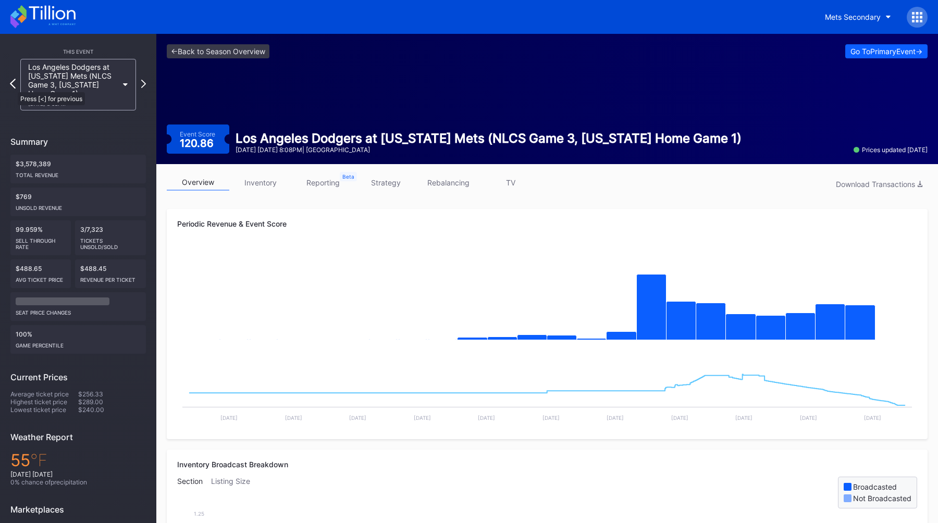
click at [13, 87] on icon at bounding box center [13, 84] width 6 height 10
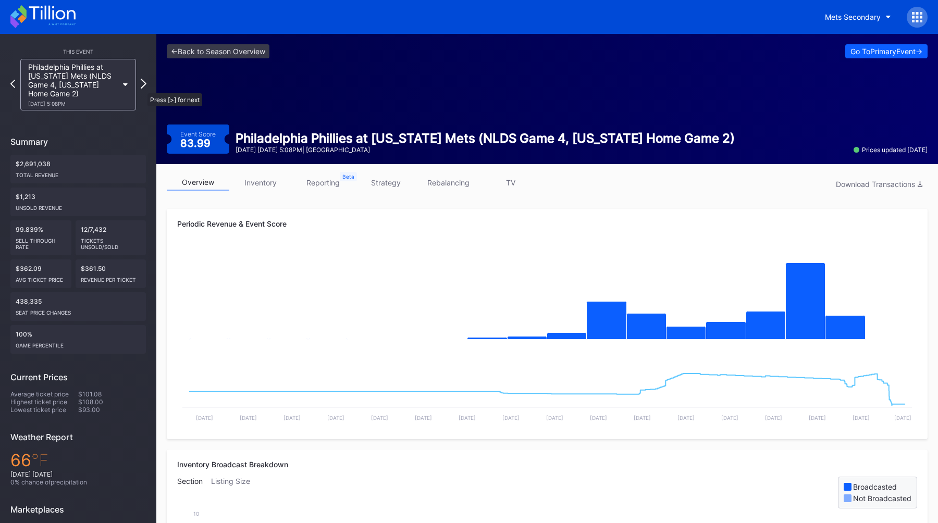
click at [142, 87] on icon at bounding box center [144, 84] width 6 height 10
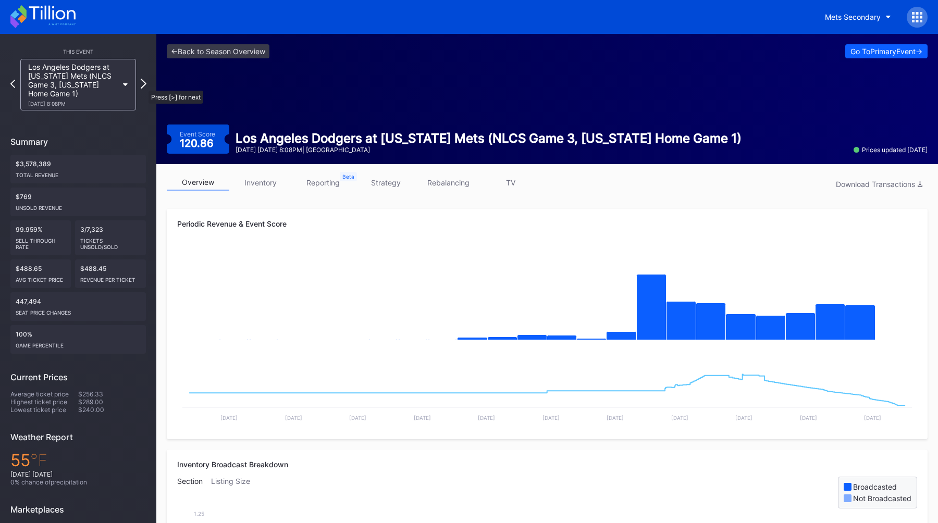
click at [143, 85] on icon at bounding box center [144, 84] width 6 height 10
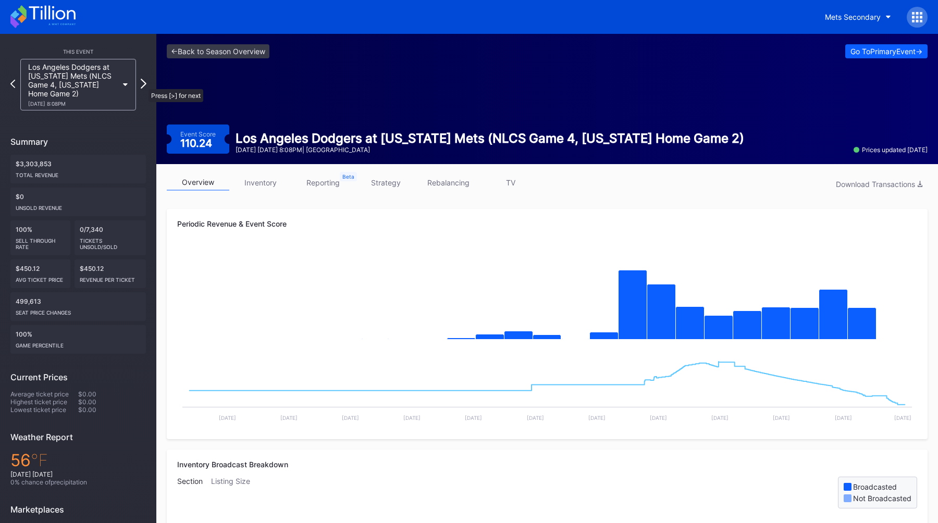
click at [143, 84] on icon at bounding box center [144, 84] width 6 height 10
